Goal: Find specific page/section: Find specific page/section

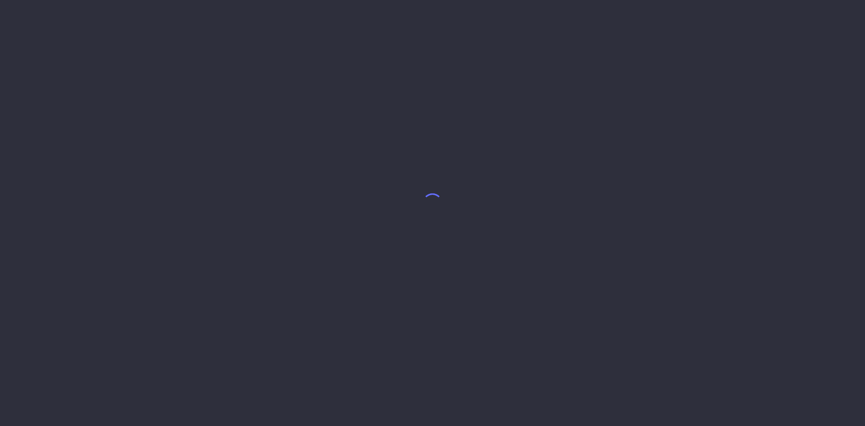
select select "8"
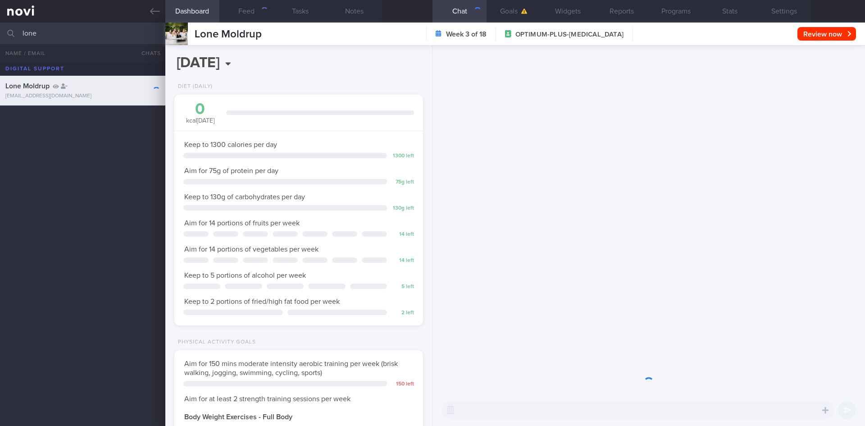
scroll to position [126, 226]
click at [68, 30] on input "lone" at bounding box center [432, 34] width 865 height 22
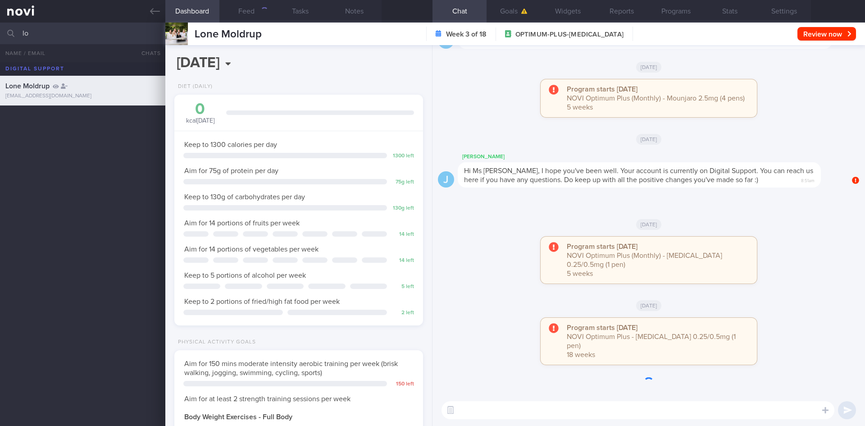
type input "l"
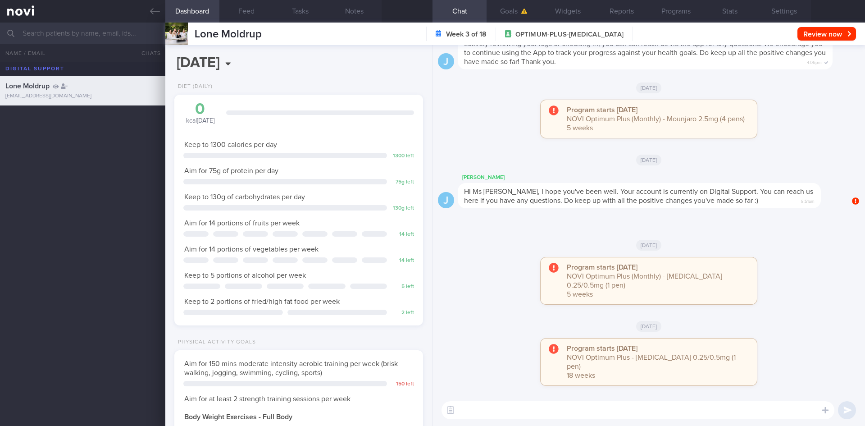
scroll to position [126, 226]
type input "[PERSON_NAME]"
click at [101, 128] on div "[EMAIL_ADDRESS][DOMAIN_NAME]" at bounding box center [82, 125] width 154 height 7
